Goal: Task Accomplishment & Management: Complete application form

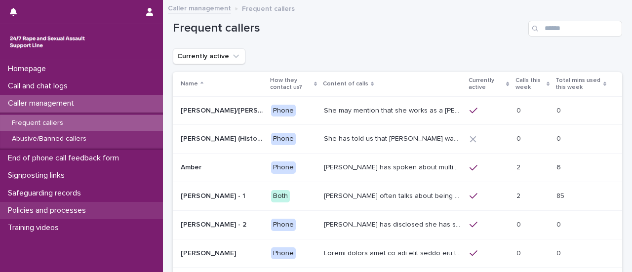
click at [78, 208] on p "Policies and processes" at bounding box center [49, 210] width 90 height 9
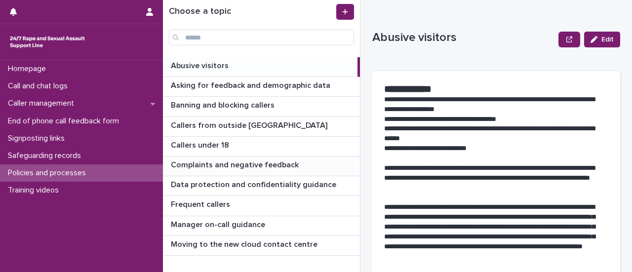
click at [273, 164] on p "Complaints and negative feedback" at bounding box center [236, 163] width 130 height 11
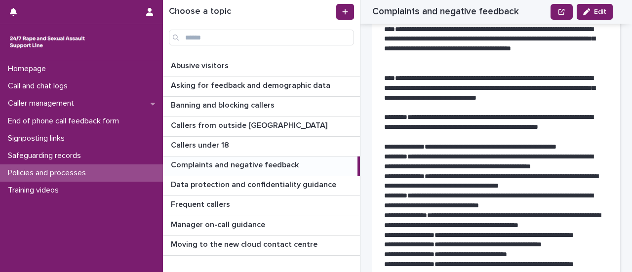
scroll to position [306, 0]
click at [45, 86] on p "Call and chat logs" at bounding box center [40, 85] width 72 height 9
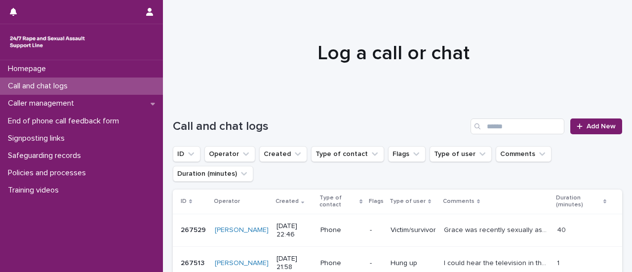
click at [582, 137] on div "Call and chat logs Add New" at bounding box center [397, 122] width 449 height 47
click at [587, 125] on span "Add New" at bounding box center [601, 126] width 29 height 7
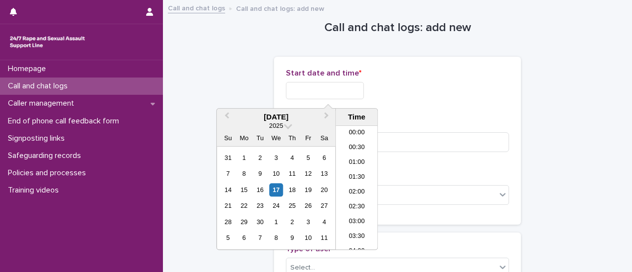
click at [326, 90] on input "text" at bounding box center [325, 90] width 78 height 17
click at [358, 223] on li "23:00" at bounding box center [357, 227] width 42 height 15
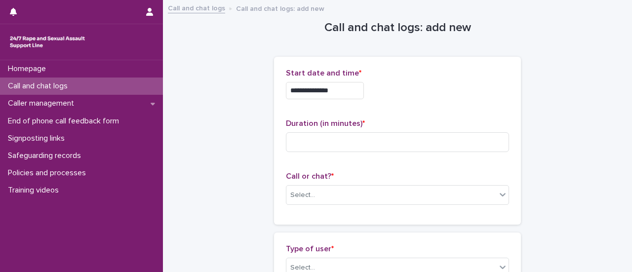
click at [347, 91] on input "**********" at bounding box center [325, 90] width 78 height 17
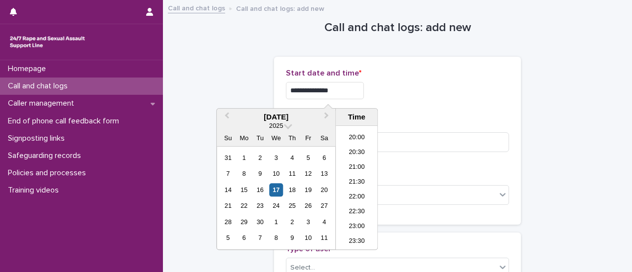
type input "**********"
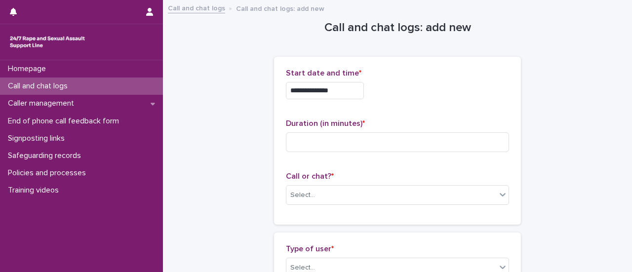
click at [414, 102] on div "**********" at bounding box center [397, 88] width 223 height 39
click at [371, 142] on input at bounding box center [397, 142] width 223 height 20
type input "**"
click at [338, 198] on div "Select..." at bounding box center [391, 195] width 210 height 16
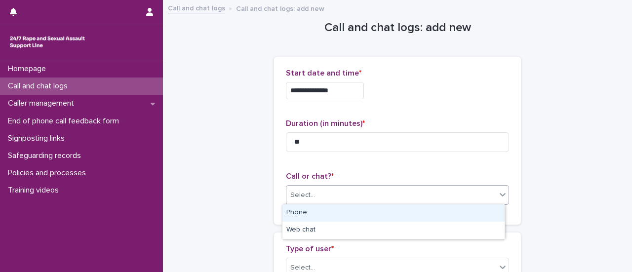
click at [333, 212] on div "Phone" at bounding box center [393, 212] width 222 height 17
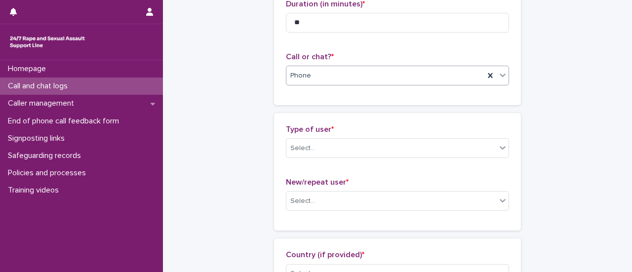
scroll to position [148, 0]
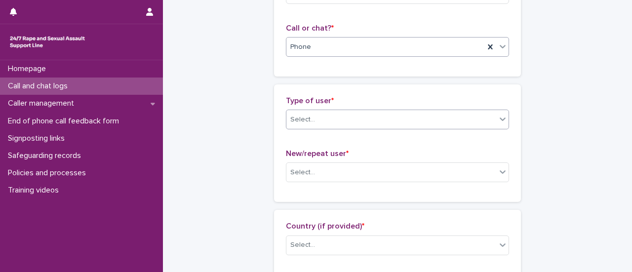
click at [322, 114] on div "Select..." at bounding box center [391, 120] width 210 height 16
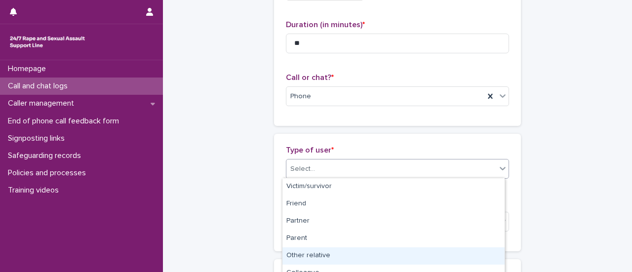
scroll to position [49, 0]
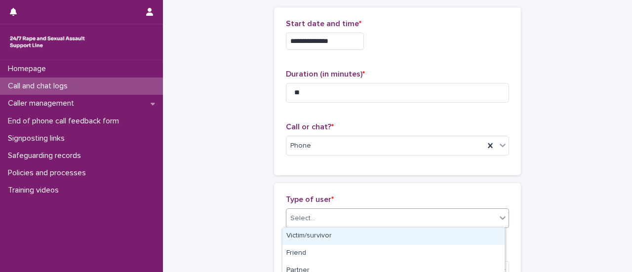
click at [315, 239] on div "Victim/survivor" at bounding box center [393, 236] width 222 height 17
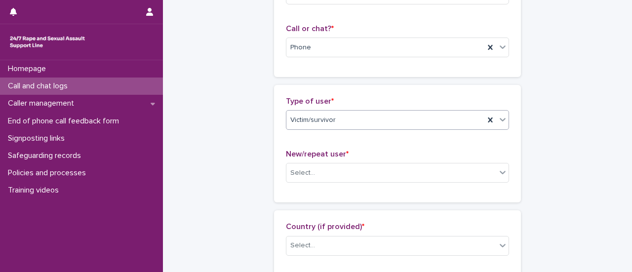
scroll to position [148, 0]
click at [335, 168] on div "Select..." at bounding box center [391, 172] width 210 height 16
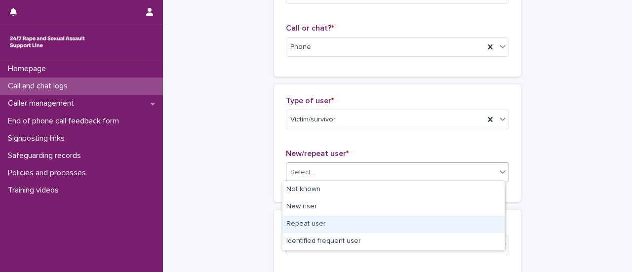
click at [309, 226] on div "Repeat user" at bounding box center [393, 224] width 222 height 17
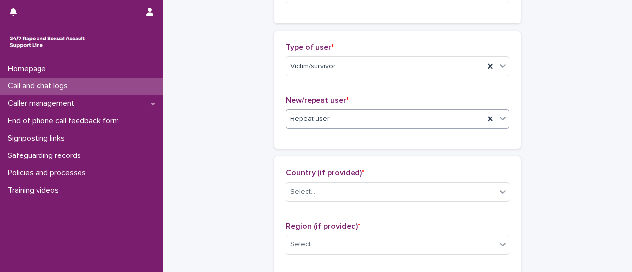
scroll to position [247, 0]
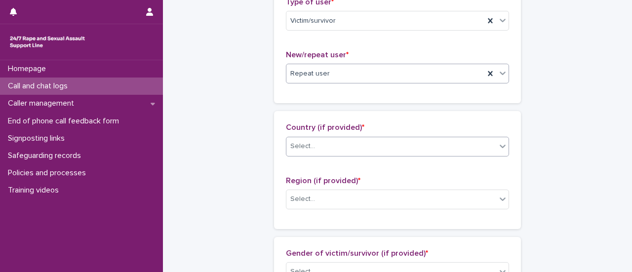
click at [329, 136] on div "Country (if provided) * Select..." at bounding box center [397, 143] width 223 height 41
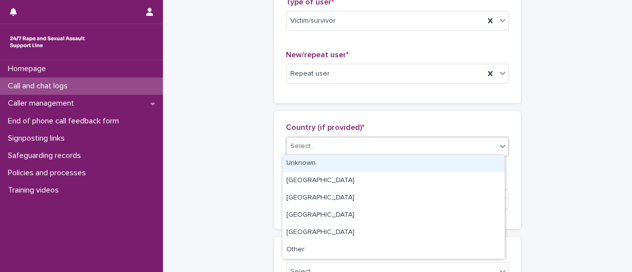
click at [332, 145] on div "Select..." at bounding box center [391, 146] width 210 height 16
drag, startPoint x: 322, startPoint y: 163, endPoint x: 323, endPoint y: 170, distance: 6.4
click at [322, 164] on div "Unknown" at bounding box center [393, 163] width 222 height 17
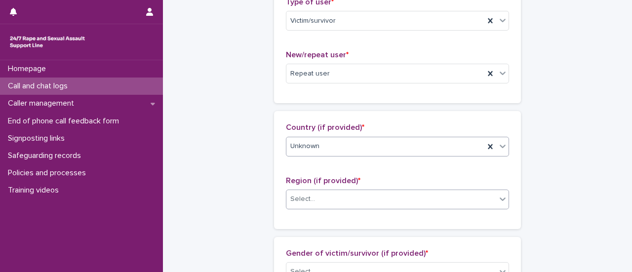
click at [332, 200] on div "Select..." at bounding box center [391, 199] width 210 height 16
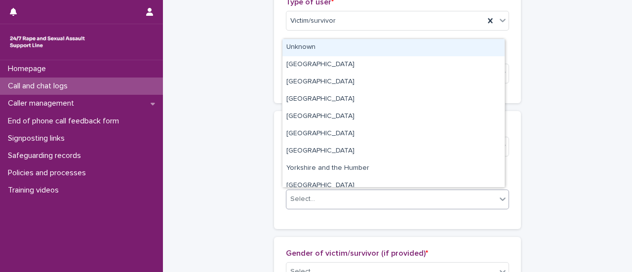
click at [316, 51] on div "Unknown" at bounding box center [393, 47] width 222 height 17
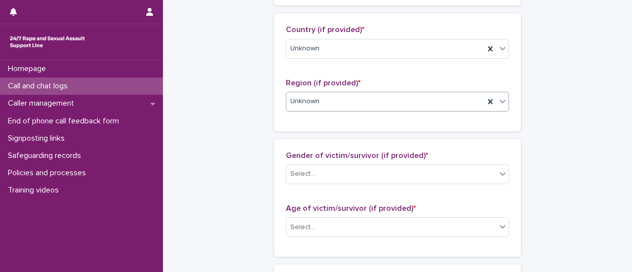
scroll to position [346, 0]
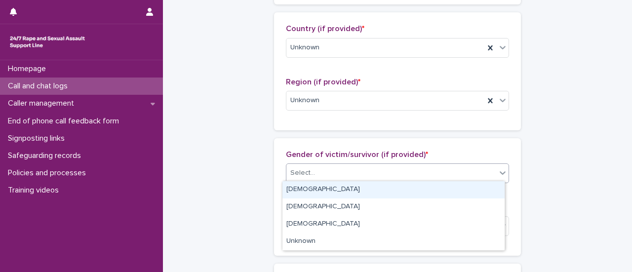
click at [323, 166] on div "Select..." at bounding box center [391, 173] width 210 height 16
click at [318, 184] on div "[DEMOGRAPHIC_DATA]" at bounding box center [393, 189] width 222 height 17
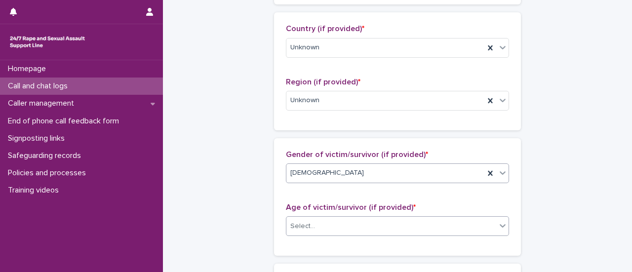
click at [320, 224] on div "Select..." at bounding box center [391, 226] width 210 height 16
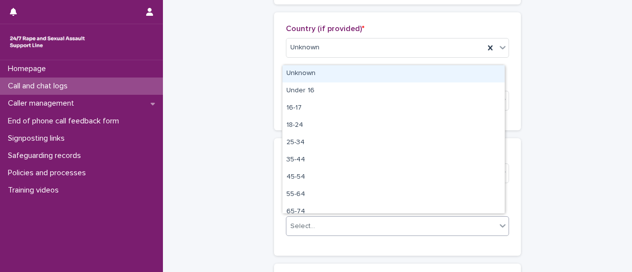
click at [298, 70] on div "Unknown" at bounding box center [393, 73] width 222 height 17
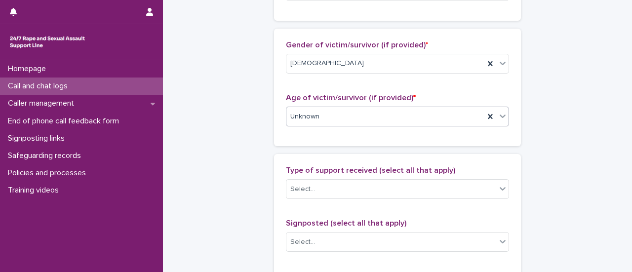
scroll to position [593, 0]
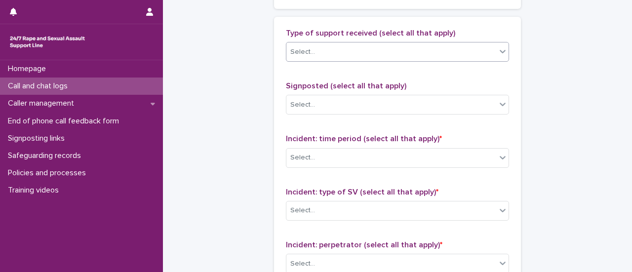
click at [333, 44] on div "Select..." at bounding box center [391, 52] width 210 height 16
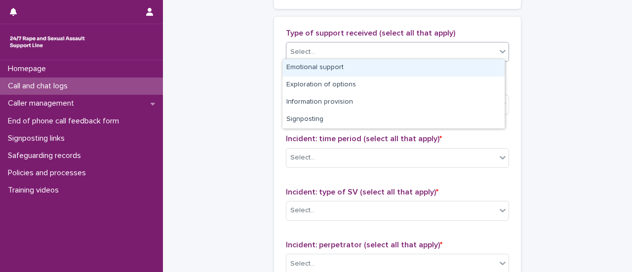
click at [324, 67] on div "Emotional support" at bounding box center [393, 67] width 222 height 17
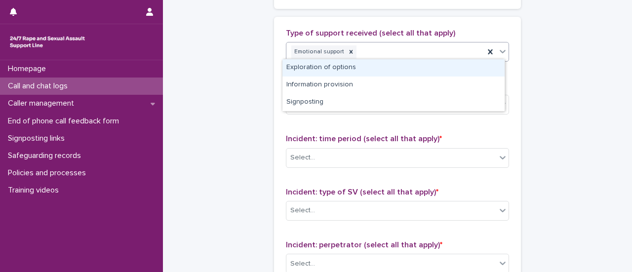
click at [384, 50] on div "Emotional support" at bounding box center [385, 51] width 198 height 17
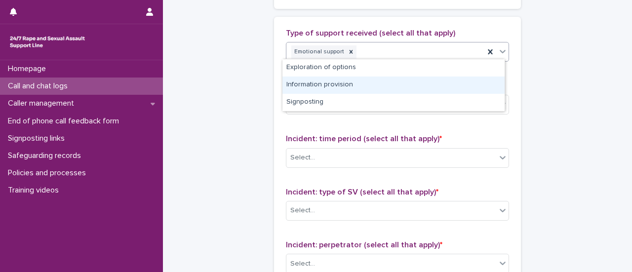
click at [342, 83] on div "Information provision" at bounding box center [393, 85] width 222 height 17
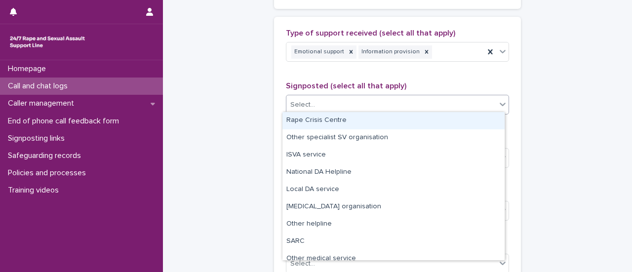
click at [372, 103] on div "Select..." at bounding box center [391, 105] width 210 height 16
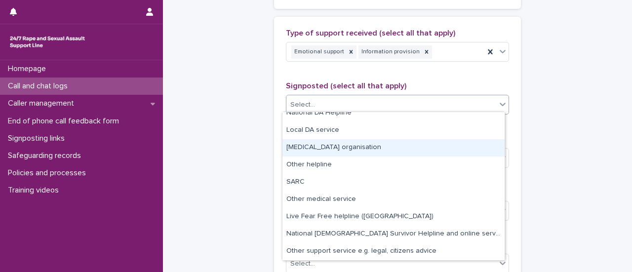
scroll to position [0, 0]
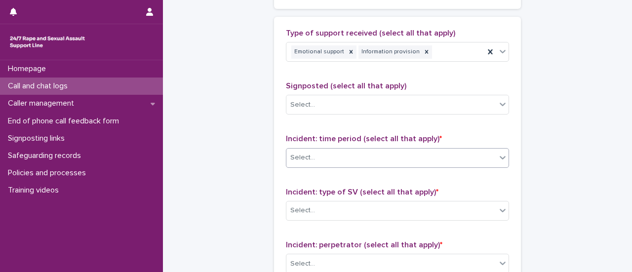
click at [352, 157] on div "Select..." at bounding box center [391, 158] width 210 height 16
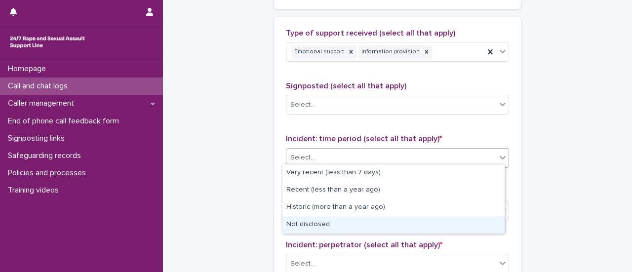
click at [319, 226] on div "Not disclosed" at bounding box center [393, 224] width 222 height 17
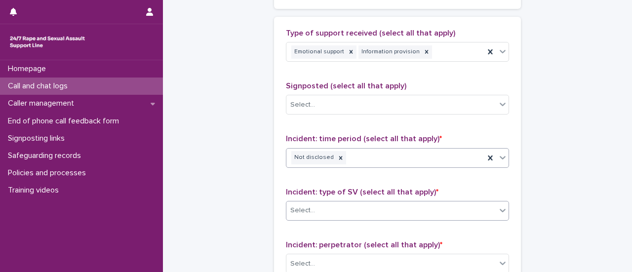
click at [327, 202] on div "Select..." at bounding box center [391, 210] width 210 height 16
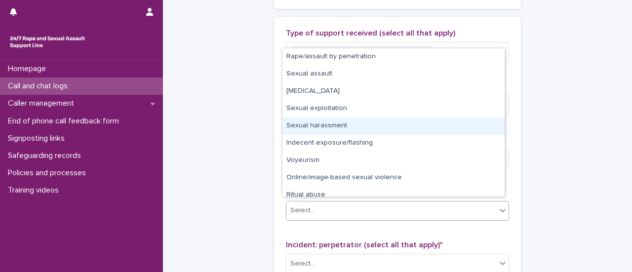
scroll to position [25, 0]
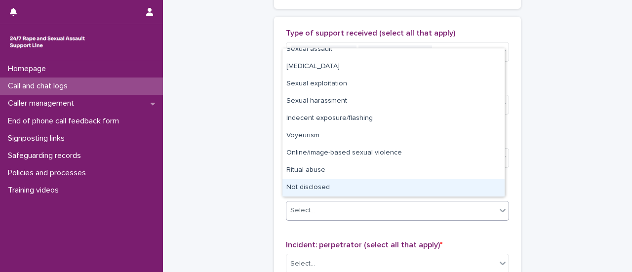
click at [312, 188] on div "Not disclosed" at bounding box center [393, 187] width 222 height 17
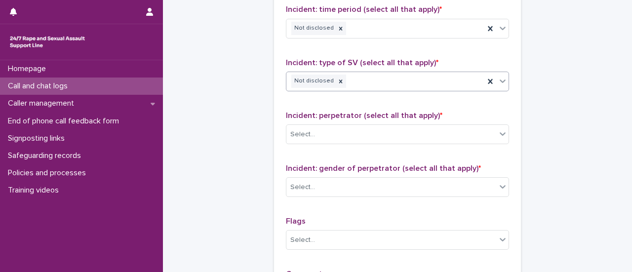
scroll to position [741, 0]
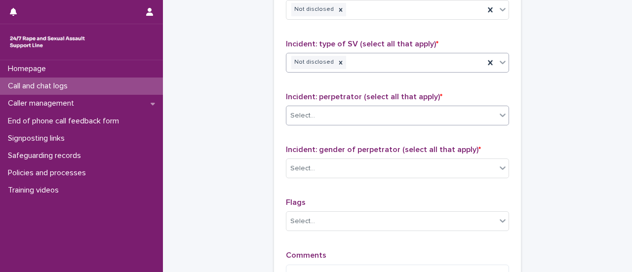
click at [331, 110] on div "Select..." at bounding box center [391, 116] width 210 height 16
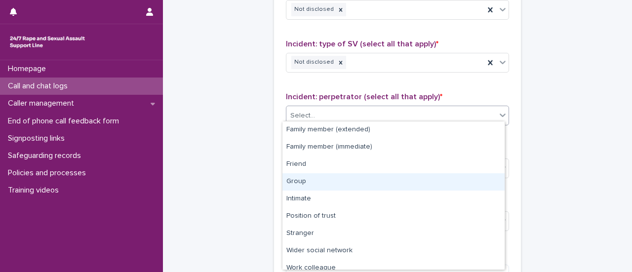
scroll to position [42, 0]
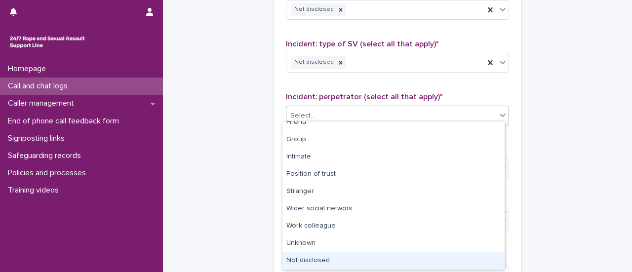
click at [319, 259] on div "Not disclosed" at bounding box center [393, 260] width 222 height 17
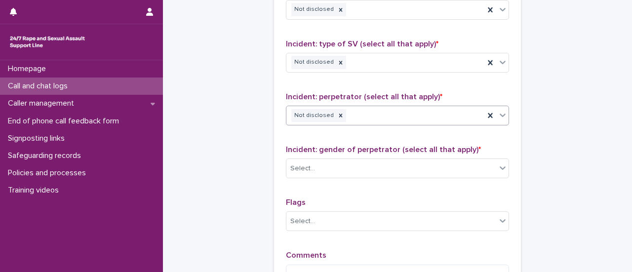
scroll to position [839, 0]
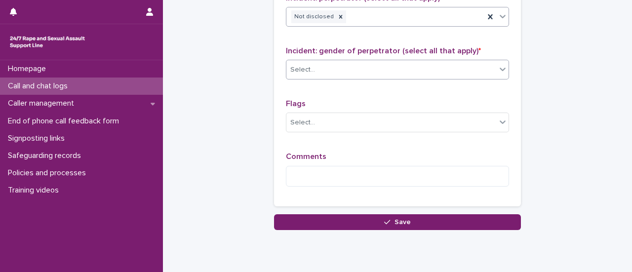
click at [338, 71] on div "Select..." at bounding box center [391, 70] width 210 height 16
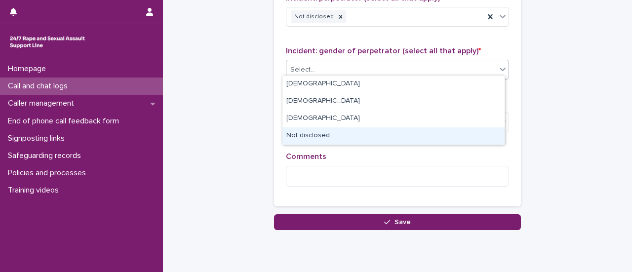
click at [314, 131] on div "Not disclosed" at bounding box center [393, 135] width 222 height 17
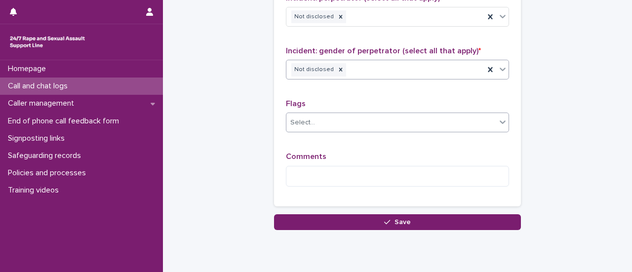
click at [339, 116] on div "Select..." at bounding box center [391, 123] width 210 height 16
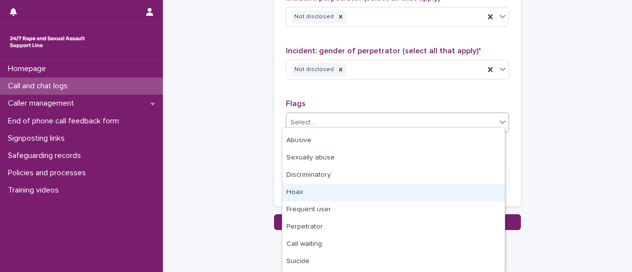
scroll to position [0, 0]
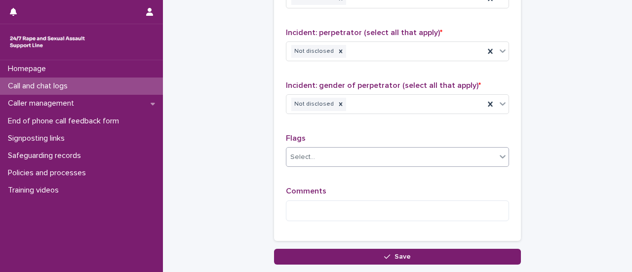
scroll to position [790, 0]
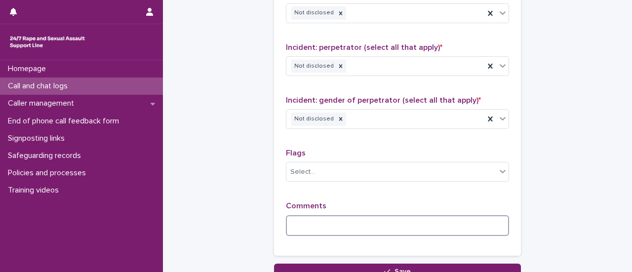
click at [343, 224] on textarea at bounding box center [397, 225] width 223 height 21
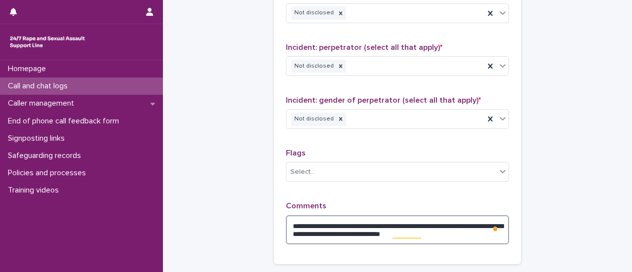
click at [356, 228] on textarea "**********" at bounding box center [397, 229] width 223 height 29
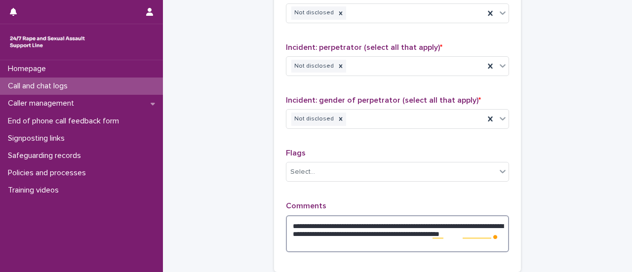
click at [362, 237] on textarea "**********" at bounding box center [397, 233] width 223 height 37
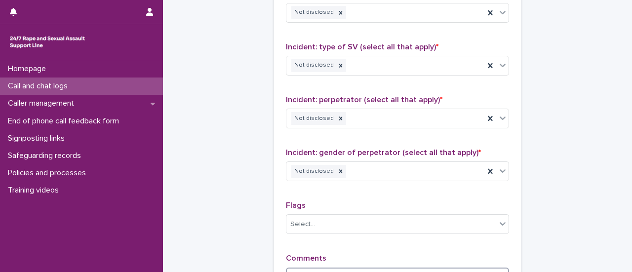
scroll to position [903, 0]
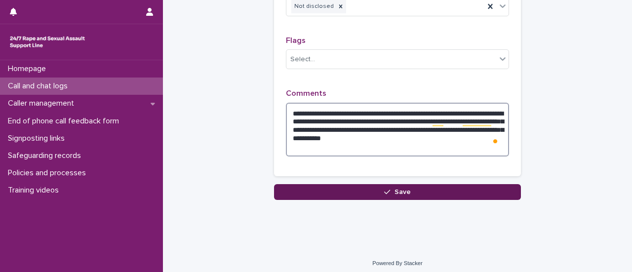
type textarea "**********"
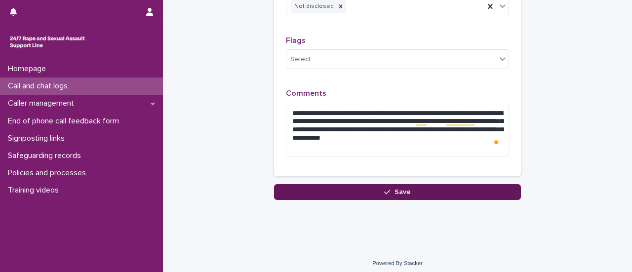
click at [374, 191] on button "Save" at bounding box center [397, 192] width 247 height 16
